Goal: Navigation & Orientation: Find specific page/section

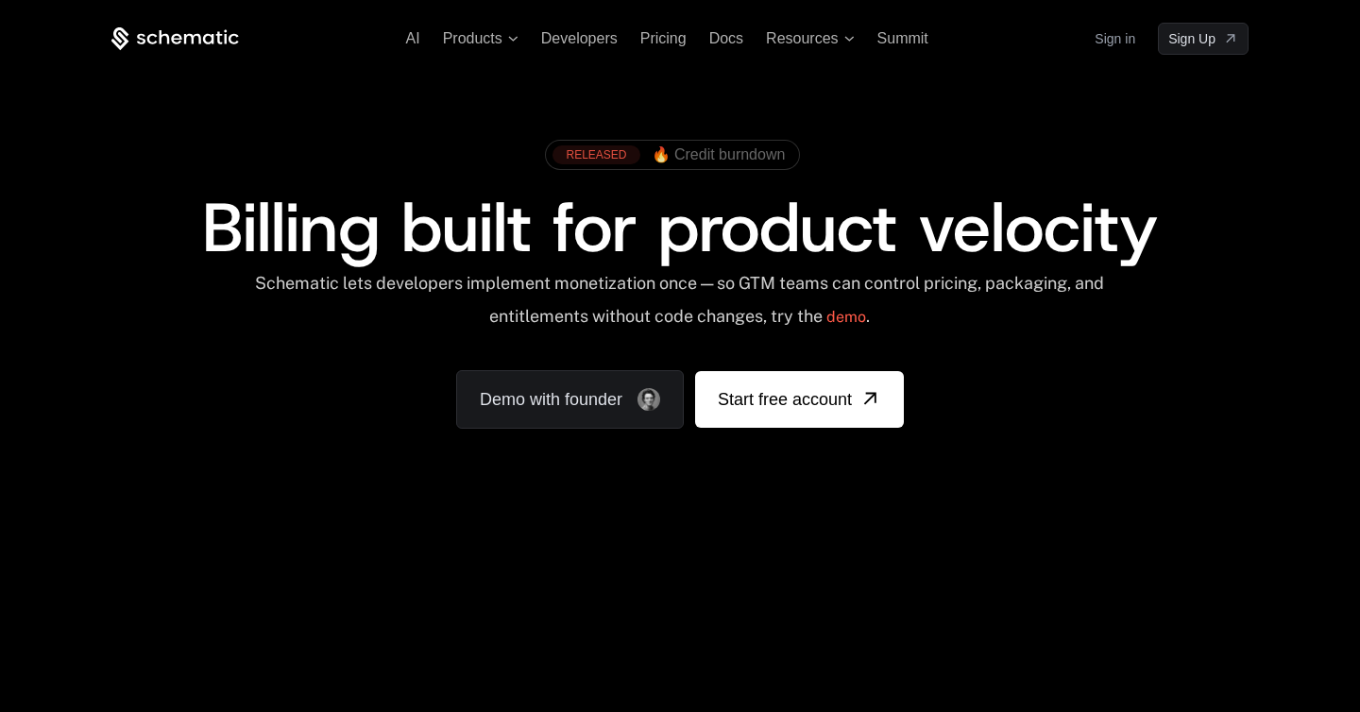
click at [741, 161] on span "🔥 Credit burndown" at bounding box center [719, 154] width 134 height 17
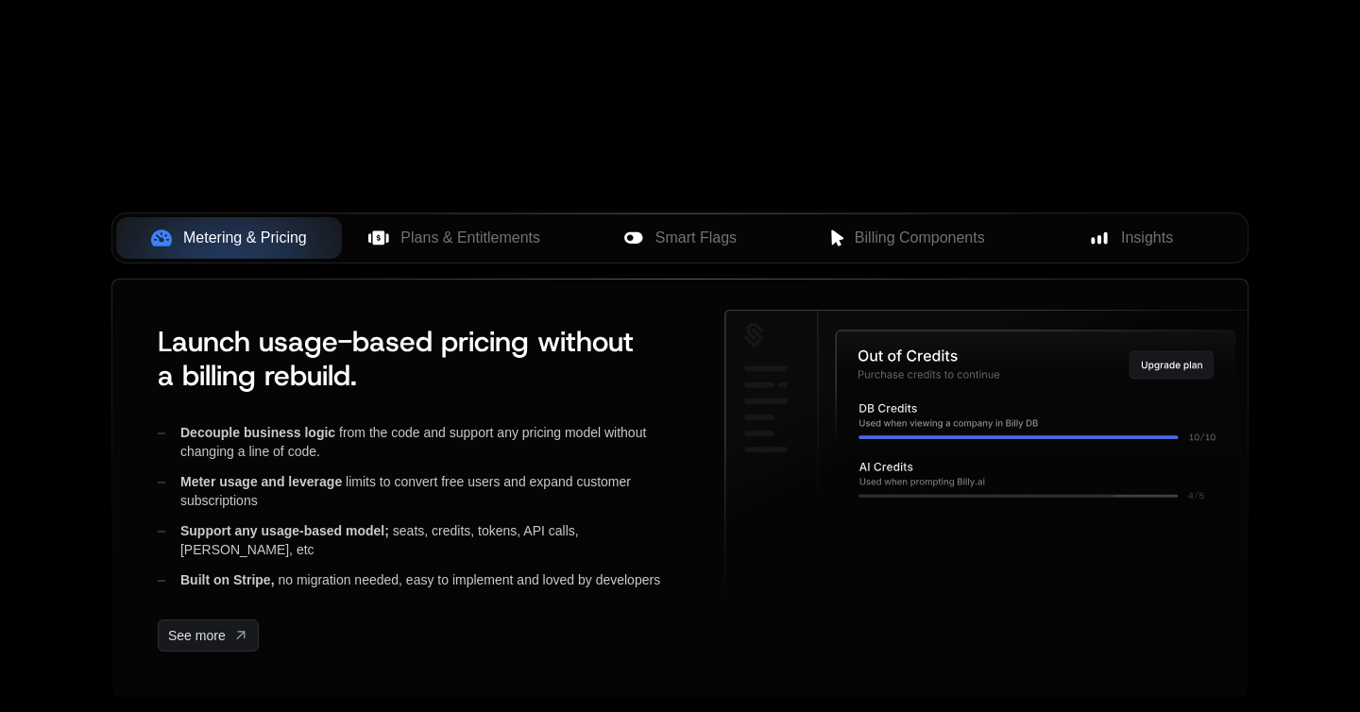
scroll to position [664, 0]
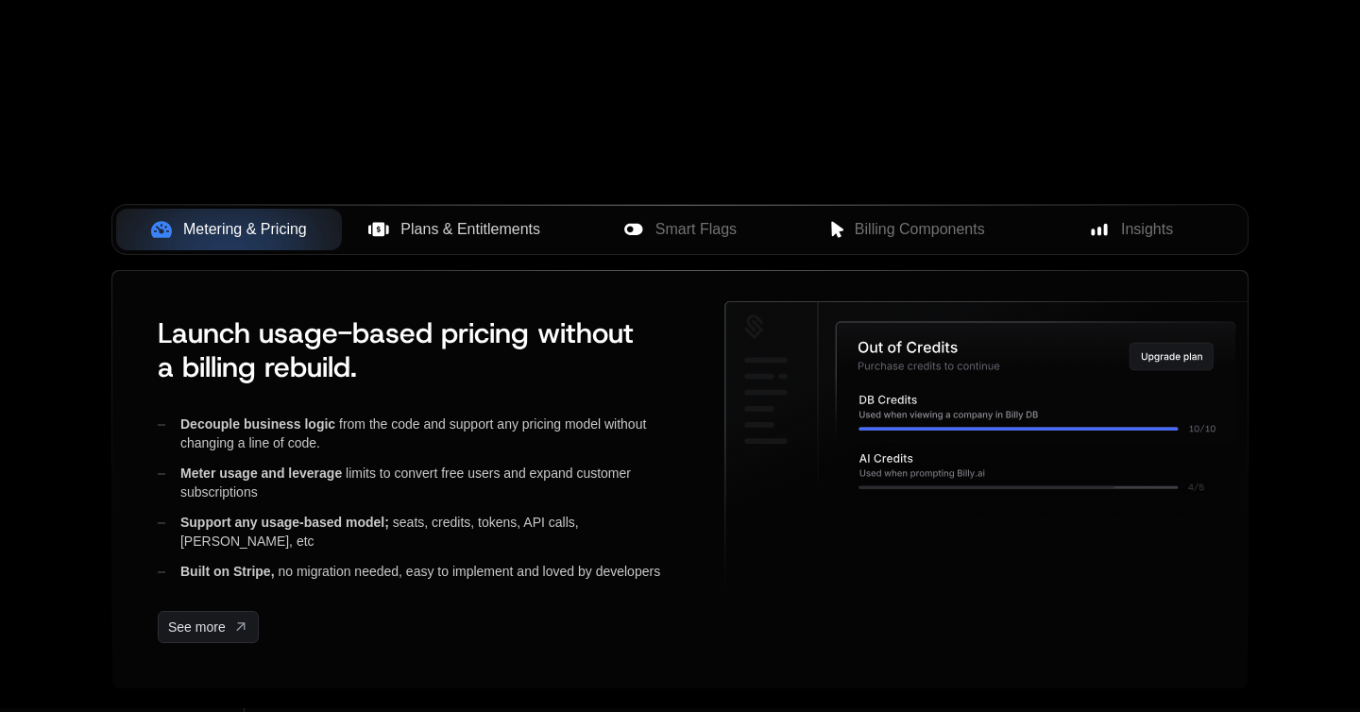
click at [436, 231] on span "Plans & Entitlements" at bounding box center [471, 229] width 140 height 23
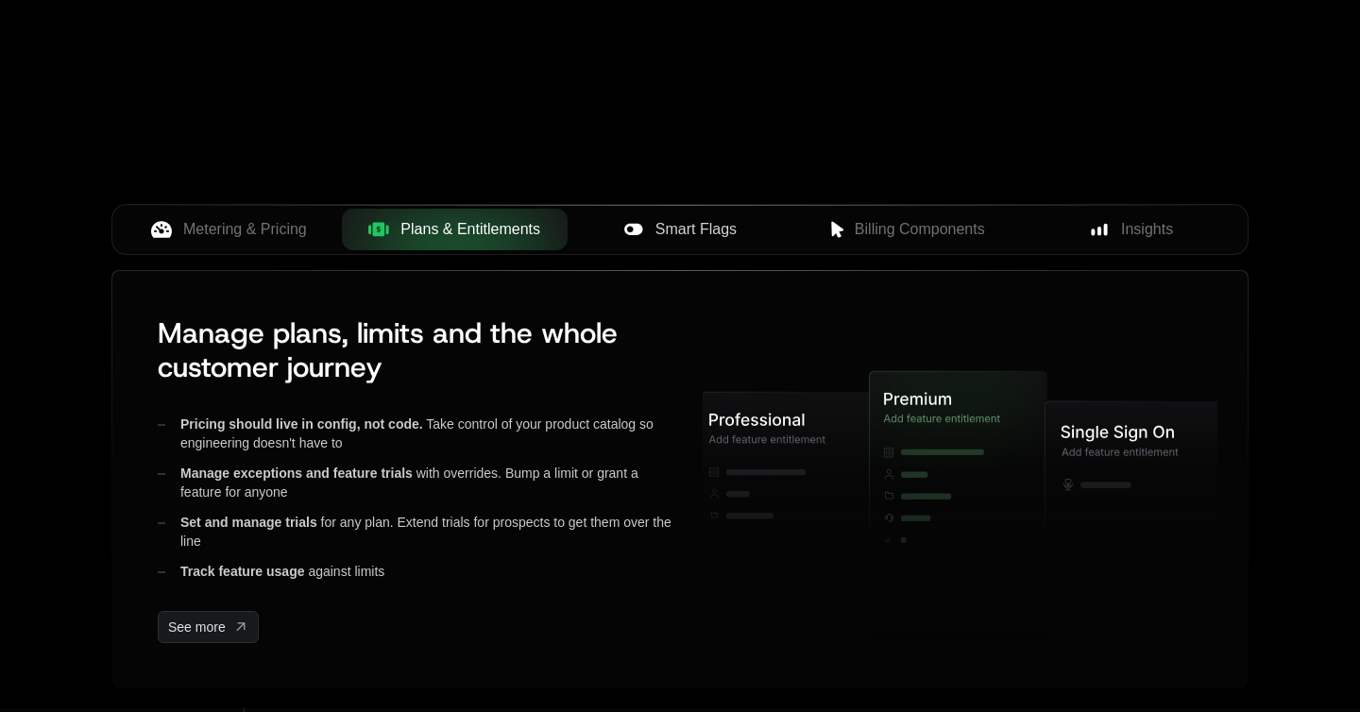
click at [667, 239] on span "Smart Flags" at bounding box center [696, 229] width 81 height 23
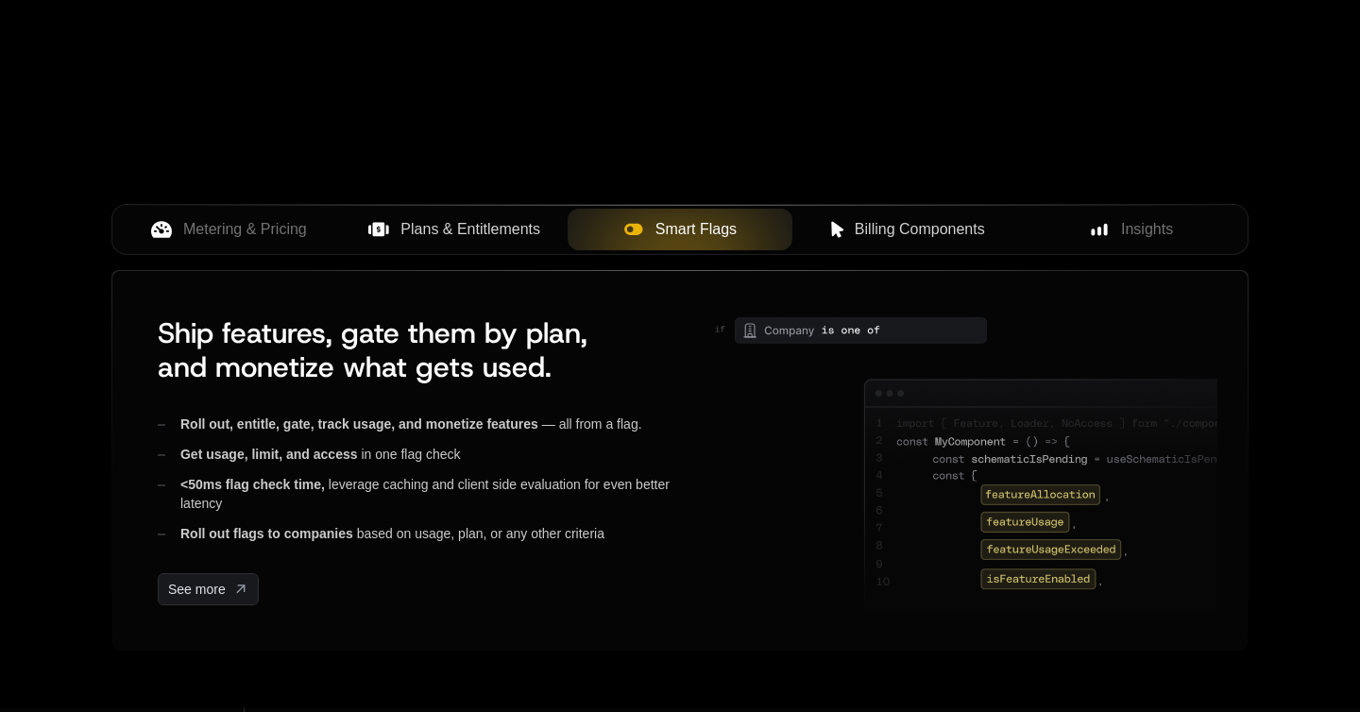
click at [874, 241] on button "Billing Components" at bounding box center [906, 230] width 226 height 42
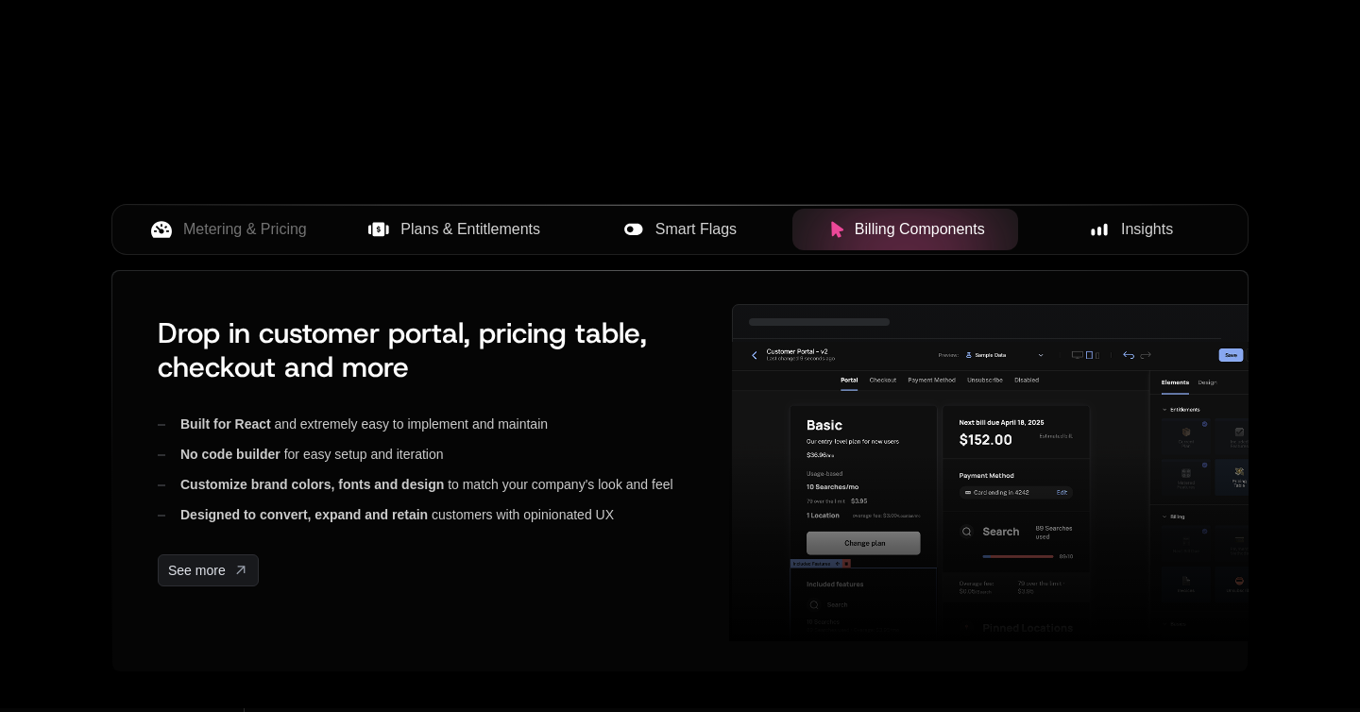
click at [1106, 233] on rect at bounding box center [1106, 229] width 4 height 12
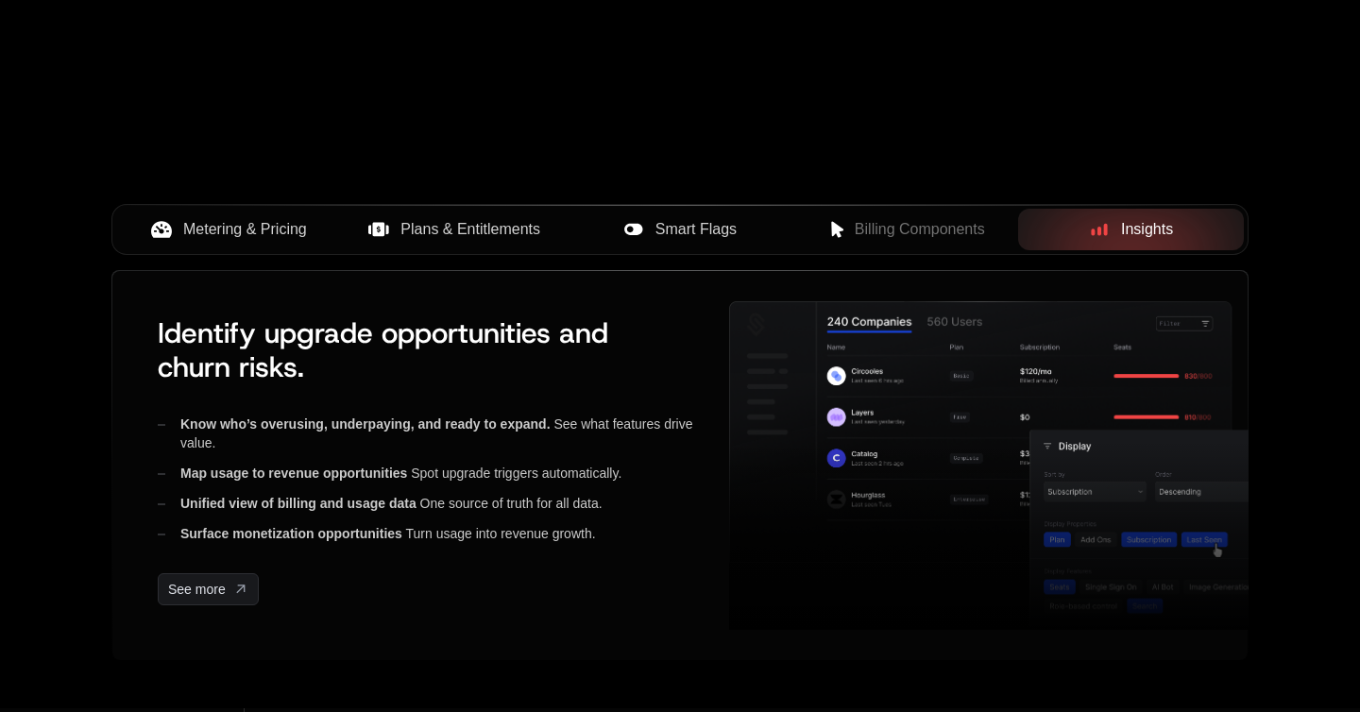
click at [282, 247] on button "Metering & Pricing" at bounding box center [229, 230] width 226 height 42
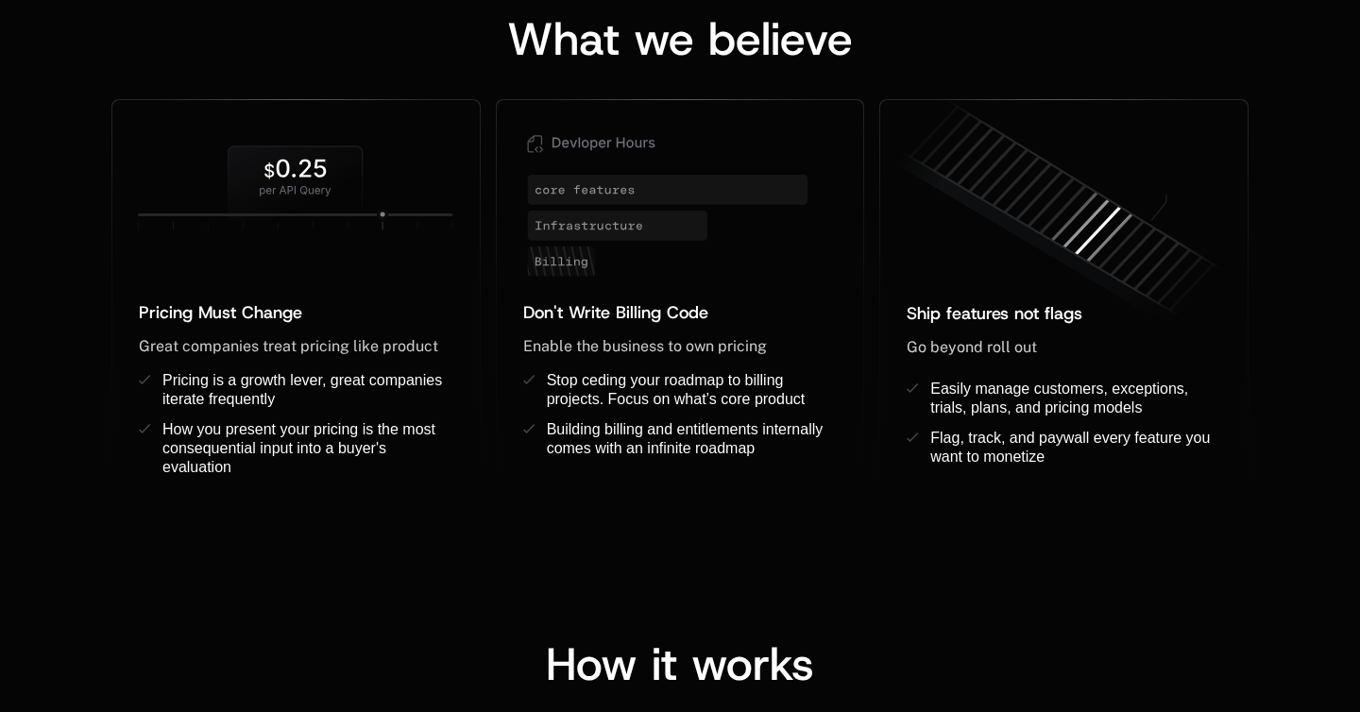
scroll to position [1565, 0]
